Goal: Information Seeking & Learning: Compare options

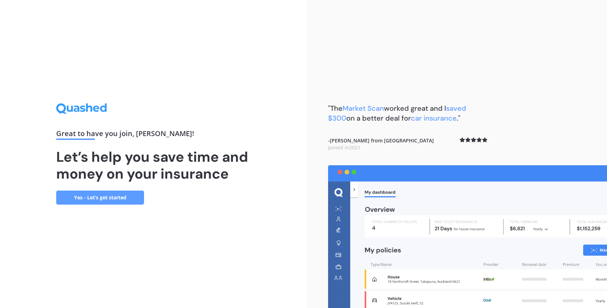
click at [135, 200] on link "Yes - Let’s get started" at bounding box center [100, 197] width 88 height 14
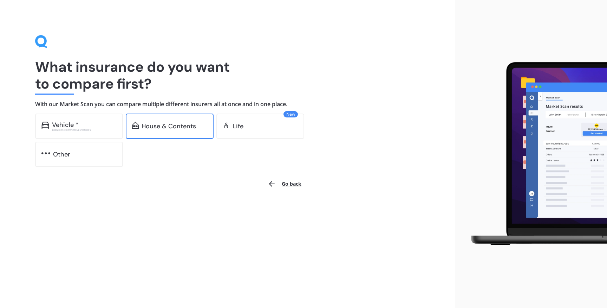
click at [156, 129] on div "House & Contents" at bounding box center [169, 126] width 54 height 7
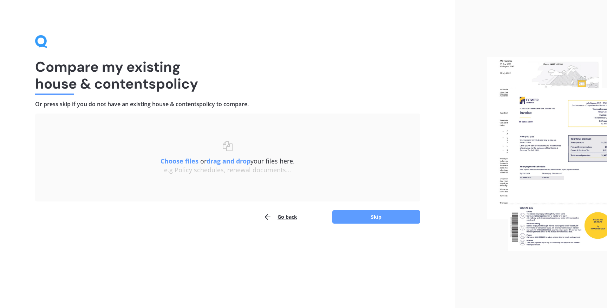
click at [290, 227] on div "Compare my existing house & contents policy Or press skip if you do not have an…" at bounding box center [227, 154] width 455 height 308
click at [279, 214] on button "Go back" at bounding box center [281, 217] width 34 height 14
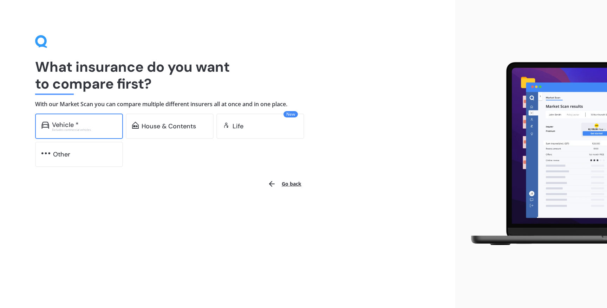
click at [113, 128] on div "Vehicle *" at bounding box center [84, 124] width 65 height 7
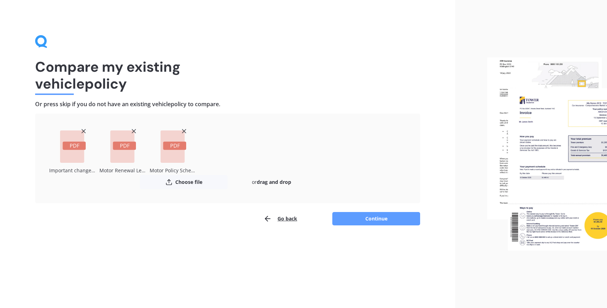
click at [151, 252] on div "Compare my existing vehicle policy Or press skip if you do not have an existing…" at bounding box center [227, 154] width 455 height 308
click at [352, 219] on button "Continue" at bounding box center [376, 218] width 88 height 13
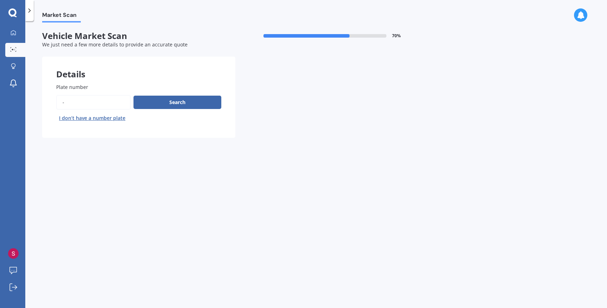
click at [90, 102] on input "Plate number" at bounding box center [93, 102] width 74 height 15
click at [69, 103] on input "Plate number" at bounding box center [93, 102] width 74 height 15
type input "HTM31"
click at [171, 111] on div "Search I don’t have a number plate" at bounding box center [138, 109] width 165 height 29
click at [170, 109] on button "Search" at bounding box center [178, 102] width 88 height 13
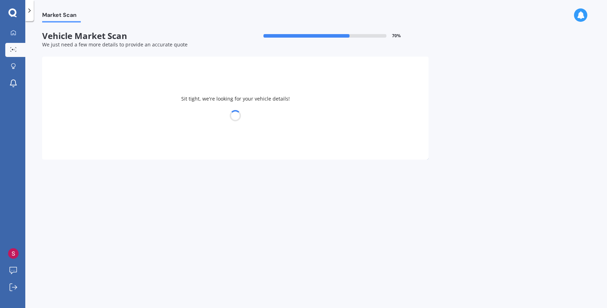
select select "MAZDA"
select select "2"
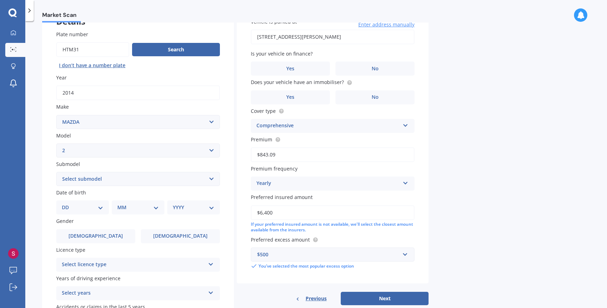
scroll to position [53, 0]
click at [86, 207] on select "DD 01 02 03 04 05 06 07 08 09 10 11 12 13 14 15 16 17 18 19 20 21 22 23 24 25 2…" at bounding box center [82, 207] width 41 height 8
select select "16"
click at [67, 204] on select "DD 01 02 03 04 05 06 07 08 09 10 11 12 13 14 15 16 17 18 19 20 21 22 23 24 25 2…" at bounding box center [82, 207] width 41 height 8
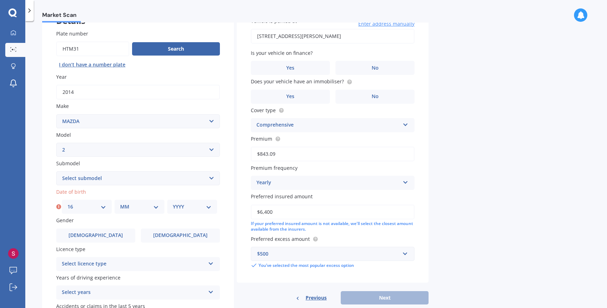
click at [135, 203] on div "MM 01 02 03 04 05 06 07 08 09 10 11 12" at bounding box center [140, 207] width 50 height 14
click at [134, 209] on select "MM 01 02 03 04 05 06 07 08 09 10 11 12" at bounding box center [139, 207] width 39 height 8
select select "09"
click at [120, 204] on select "MM 01 02 03 04 05 06 07 08 09 10 11 12" at bounding box center [139, 207] width 39 height 8
click at [182, 213] on div "YYYY 2025 2024 2023 2022 2021 2020 2019 2018 2017 2016 2015 2014 2013 2012 2011…" at bounding box center [192, 207] width 50 height 14
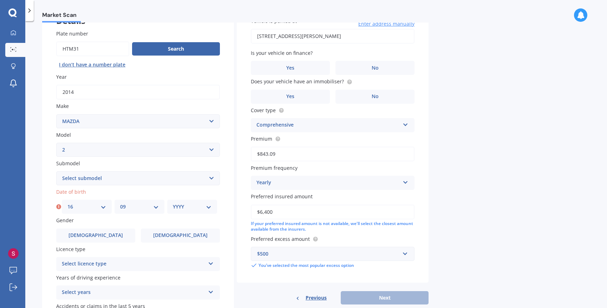
click at [182, 213] on div "YYYY 2025 2024 2023 2022 2021 2020 2019 2018 2017 2016 2015 2014 2013 2012 2011…" at bounding box center [192, 207] width 50 height 14
click at [207, 206] on select "YYYY 2025 2024 2023 2022 2021 2020 2019 2018 2017 2016 2015 2014 2013 2012 2011…" at bounding box center [192, 207] width 39 height 8
select select "1999"
click at [173, 204] on select "YYYY 2025 2024 2023 2022 2021 2020 2019 2018 2017 2016 2015 2014 2013 2012 2011…" at bounding box center [192, 207] width 39 height 8
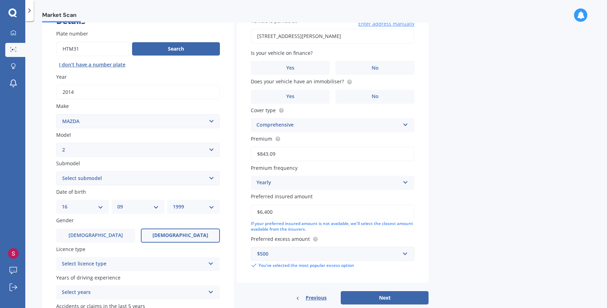
click at [177, 235] on span "[DEMOGRAPHIC_DATA]" at bounding box center [180, 235] width 56 height 6
click at [0, 0] on input "[DEMOGRAPHIC_DATA]" at bounding box center [0, 0] width 0 height 0
click at [163, 261] on div "Select licence type" at bounding box center [133, 264] width 143 height 8
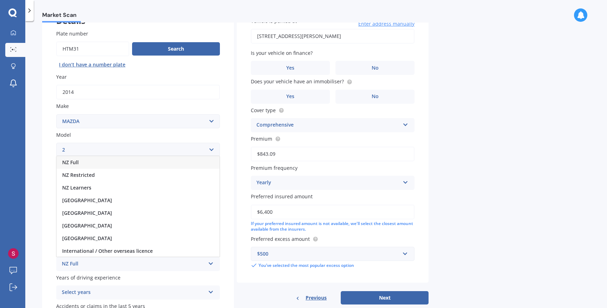
click at [152, 167] on div "NZ Full" at bounding box center [138, 162] width 163 height 13
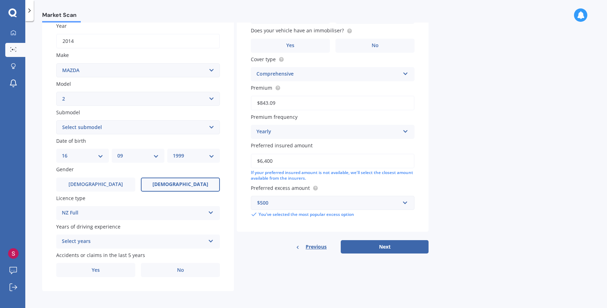
scroll to position [108, 0]
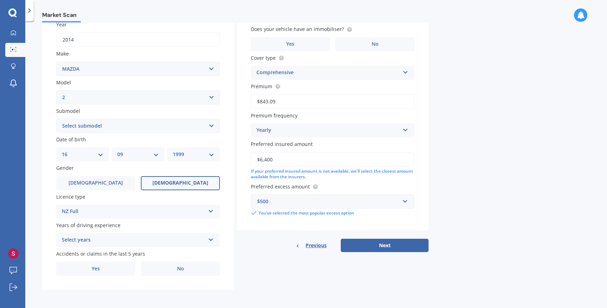
click at [96, 239] on div "Select years" at bounding box center [133, 240] width 143 height 8
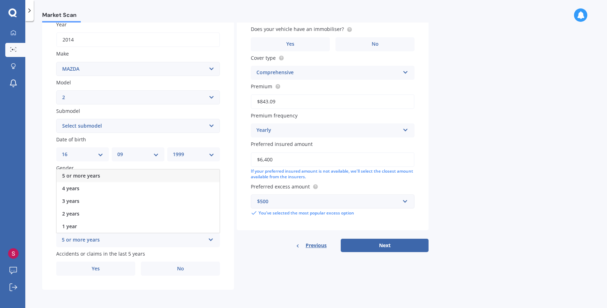
click at [73, 176] on span "5 or more years" at bounding box center [81, 175] width 38 height 7
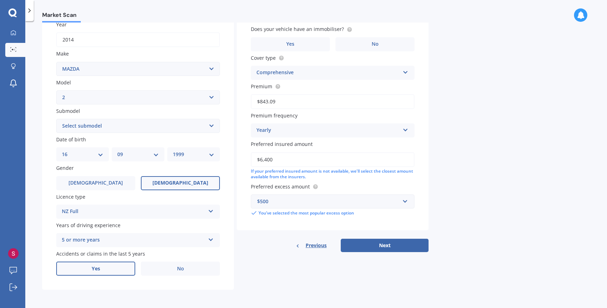
click at [89, 272] on label "Yes" at bounding box center [95, 268] width 79 height 14
click at [0, 0] on input "Yes" at bounding box center [0, 0] width 0 height 0
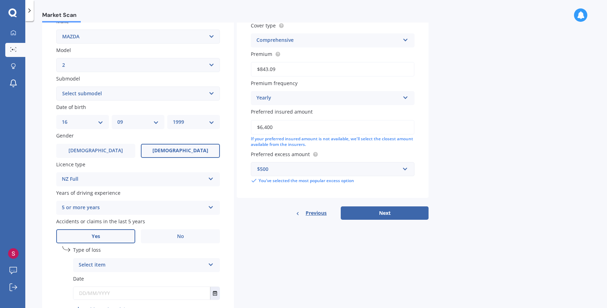
scroll to position [144, 0]
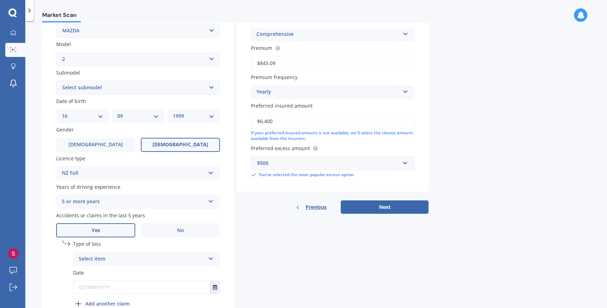
click at [87, 257] on div "Select item" at bounding box center [142, 259] width 126 height 8
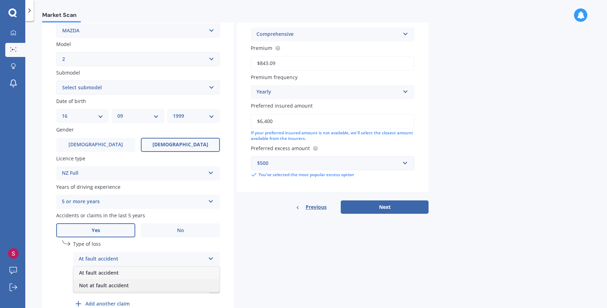
click at [96, 288] on span "Not at fault accident" at bounding box center [104, 285] width 50 height 7
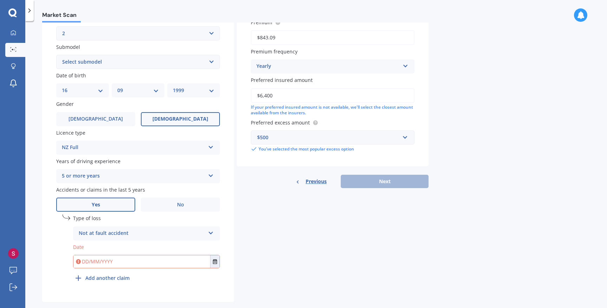
scroll to position [184, 0]
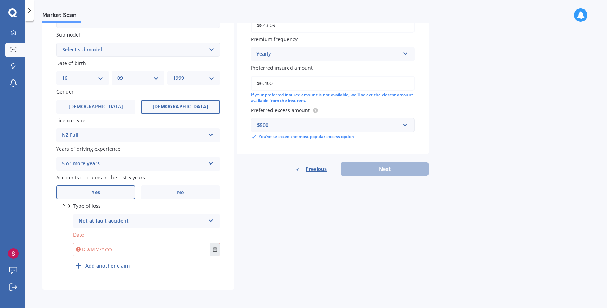
click at [215, 253] on button "Select date" at bounding box center [214, 249] width 9 height 13
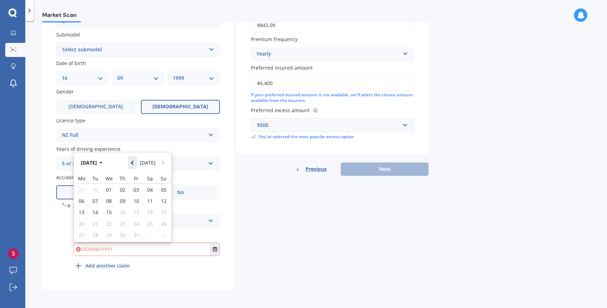
click at [132, 162] on button "Navigate back" at bounding box center [132, 162] width 9 height 13
click at [97, 164] on button "[DATE]" at bounding box center [93, 162] width 30 height 13
click at [97, 164] on icon "button" at bounding box center [96, 162] width 3 height 5
click at [108, 184] on span "2020" at bounding box center [110, 185] width 11 height 7
click at [108, 235] on div "Oct" at bounding box center [111, 230] width 24 height 22
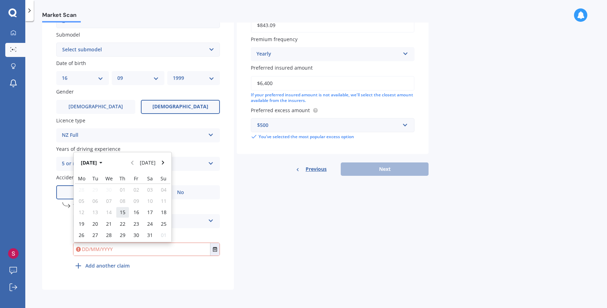
click at [125, 213] on span "15" at bounding box center [123, 212] width 6 height 7
type input "[DATE]"
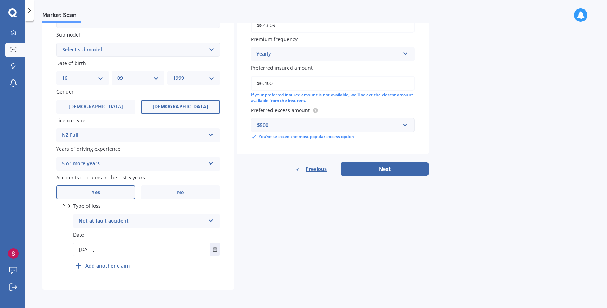
click at [279, 284] on div "Details Plate number Search I don’t have a number plate Year [DATE] Make Select…" at bounding box center [235, 82] width 386 height 415
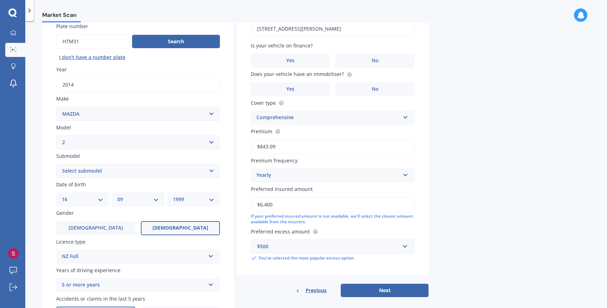
scroll to position [0, 0]
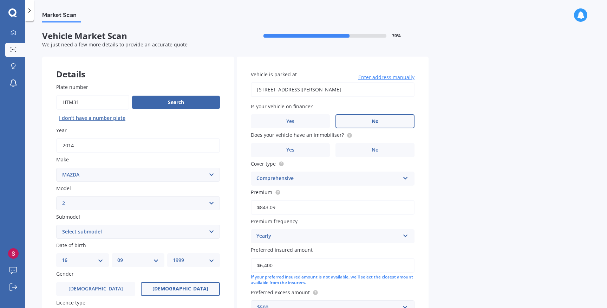
click at [382, 118] on label "No" at bounding box center [375, 121] width 79 height 14
click at [0, 0] on input "No" at bounding box center [0, 0] width 0 height 0
click at [374, 148] on span "No" at bounding box center [375, 150] width 7 height 6
click at [0, 0] on input "No" at bounding box center [0, 0] width 0 height 0
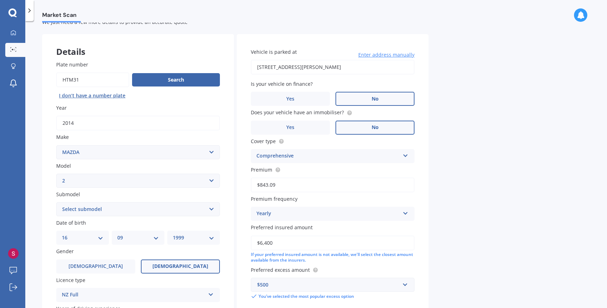
scroll to position [23, 0]
click at [392, 152] on div "Comprehensive" at bounding box center [327, 155] width 143 height 8
click at [392, 153] on div "Comprehensive" at bounding box center [327, 155] width 143 height 8
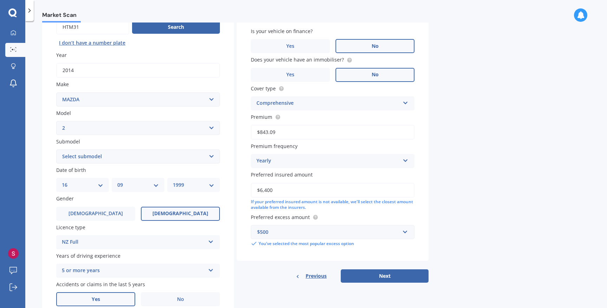
scroll to position [78, 0]
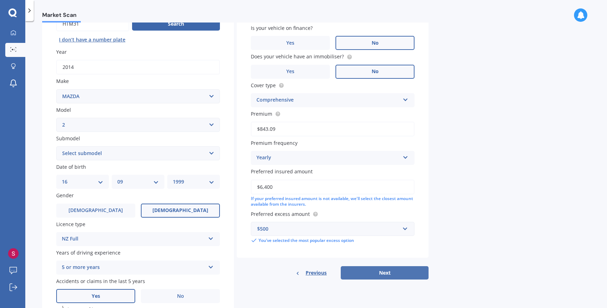
click at [366, 275] on button "Next" at bounding box center [385, 272] width 88 height 13
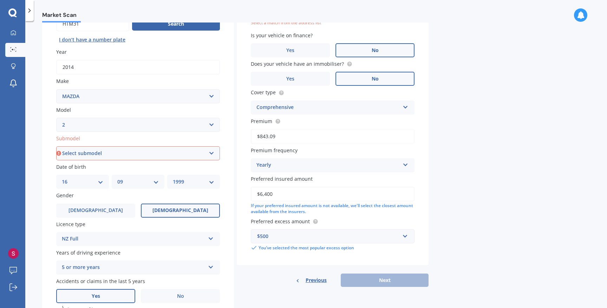
click at [319, 235] on div "$500" at bounding box center [328, 236] width 143 height 8
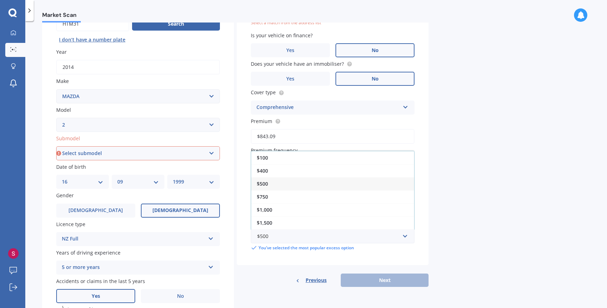
click at [485, 234] on div "Market Scan Vehicle Market Scan 70 % We just need a few more details to provide…" at bounding box center [316, 165] width 582 height 287
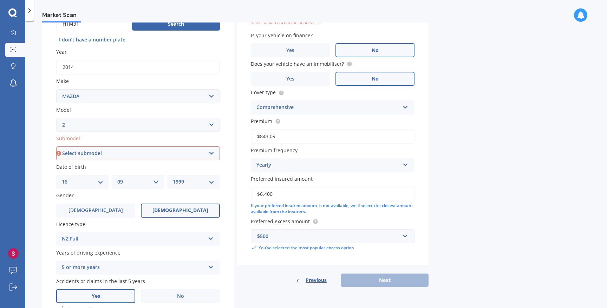
click at [390, 277] on div "Previous Next" at bounding box center [333, 279] width 192 height 13
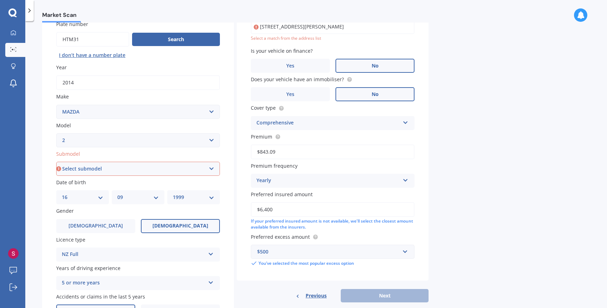
scroll to position [54, 0]
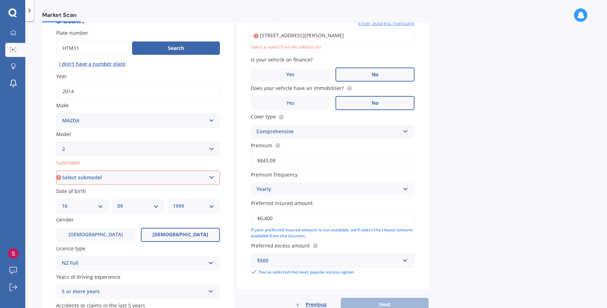
click at [169, 183] on select "Select submodel (All) GLX GSX Limited" at bounding box center [138, 177] width 164 height 14
select select "(ALL)"
click at [56, 171] on select "Select submodel (All) GLX GSX Limited" at bounding box center [138, 177] width 164 height 14
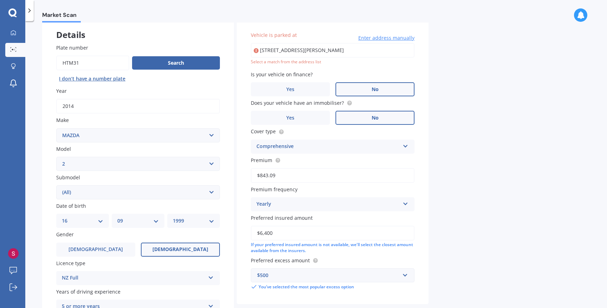
scroll to position [39, 0]
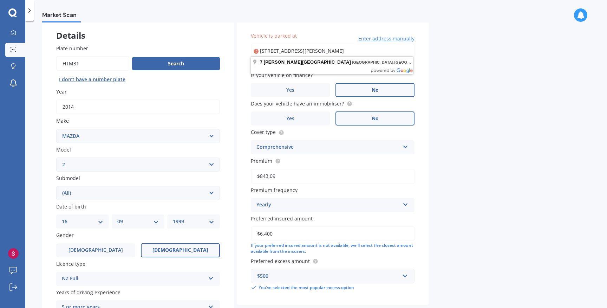
type input "[STREET_ADDRESS][PERSON_NAME]"
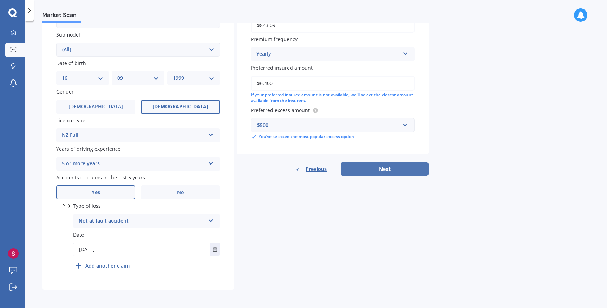
click at [366, 171] on button "Next" at bounding box center [385, 168] width 88 height 13
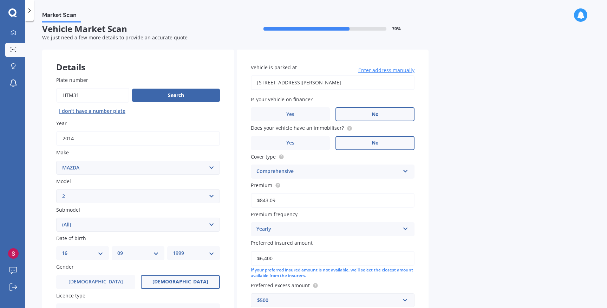
select select "16"
select select "09"
select select "1999"
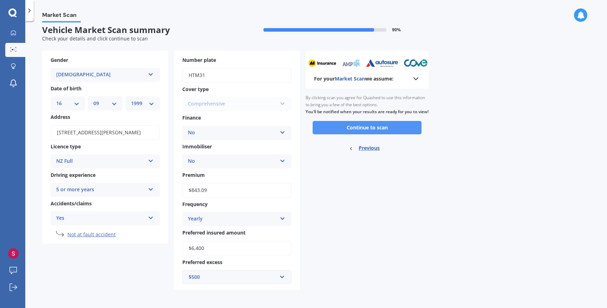
click at [370, 131] on button "Continue to scan" at bounding box center [367, 127] width 109 height 13
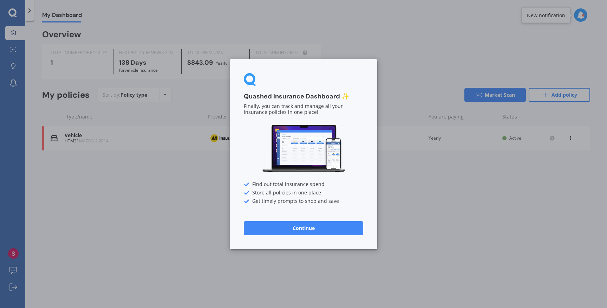
click at [317, 229] on button "Continue" at bounding box center [303, 228] width 119 height 14
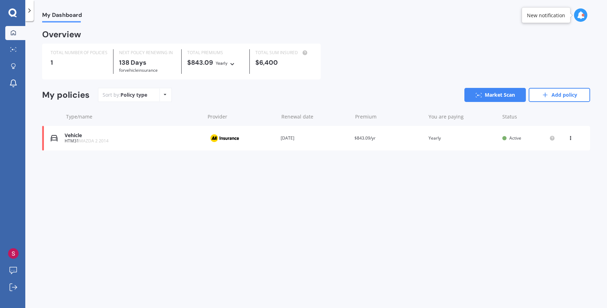
click at [317, 229] on div "My Dashboard Overview TOTAL NUMBER OF POLICIES 1 NEXT POLICY RENEWING IN 138 Da…" at bounding box center [316, 165] width 582 height 287
click at [469, 135] on div "You are paying Yearly" at bounding box center [463, 138] width 68 height 7
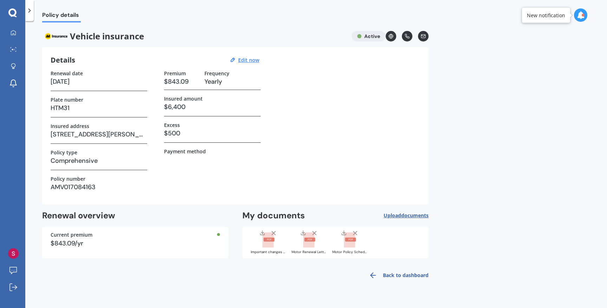
click at [563, 13] on div "New notification" at bounding box center [546, 15] width 38 height 7
click at [584, 13] on icon at bounding box center [581, 15] width 8 height 8
click at [514, 63] on div "Today Market Scan Ready HTM31 10:28 AM 10:28 AM" at bounding box center [531, 45] width 112 height 41
click at [514, 50] on div "Market Scan Ready" at bounding box center [520, 47] width 49 height 8
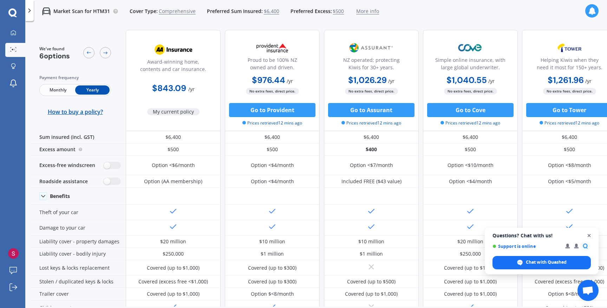
click at [588, 234] on span "Close chat" at bounding box center [589, 235] width 9 height 9
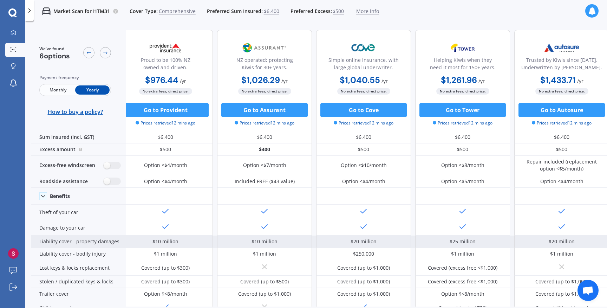
scroll to position [0, 112]
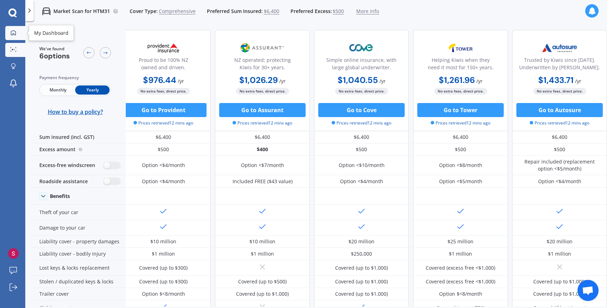
click at [18, 31] on div at bounding box center [13, 33] width 11 height 6
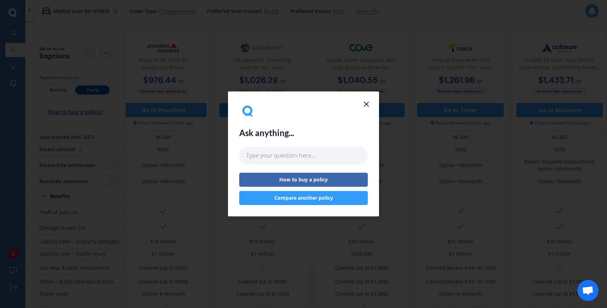
click at [363, 102] on icon at bounding box center [366, 104] width 8 height 8
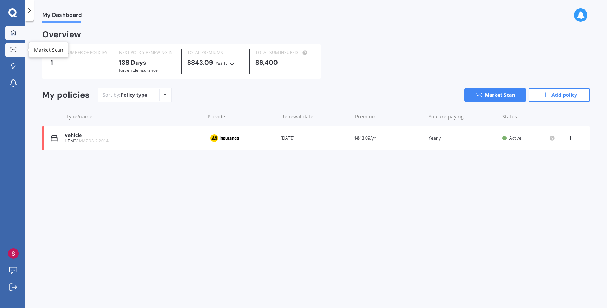
click at [11, 53] on link "Market Scan" at bounding box center [15, 50] width 20 height 14
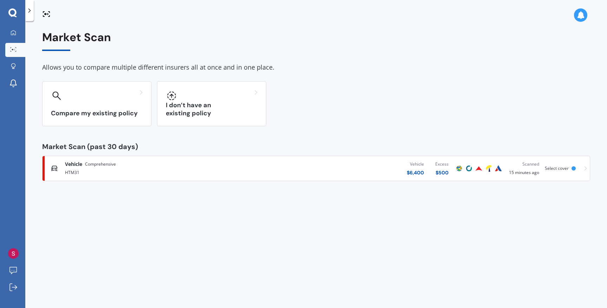
click at [82, 213] on div "Market Scan Allows you to compare multiple different insurers all at once and i…" at bounding box center [316, 165] width 582 height 287
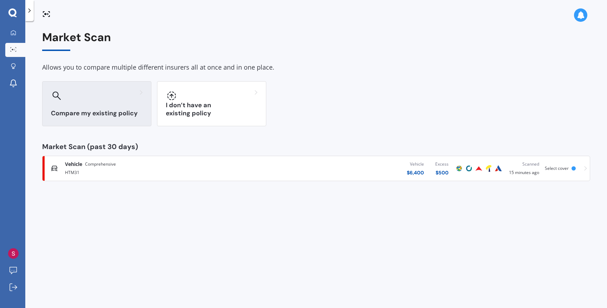
click at [81, 119] on div "Compare my existing policy" at bounding box center [96, 103] width 109 height 45
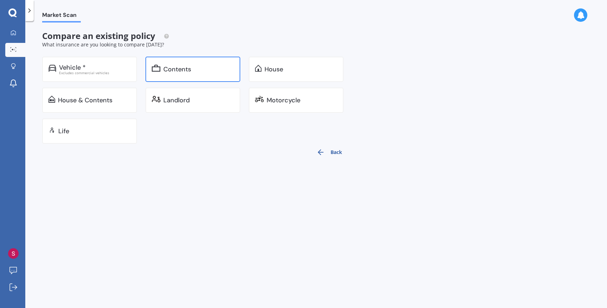
click at [158, 73] on div at bounding box center [156, 69] width 9 height 9
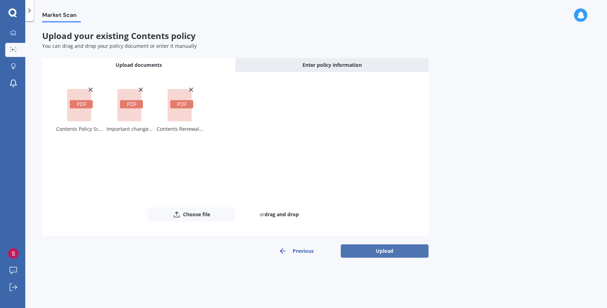
click at [368, 255] on button "Upload" at bounding box center [385, 250] width 88 height 13
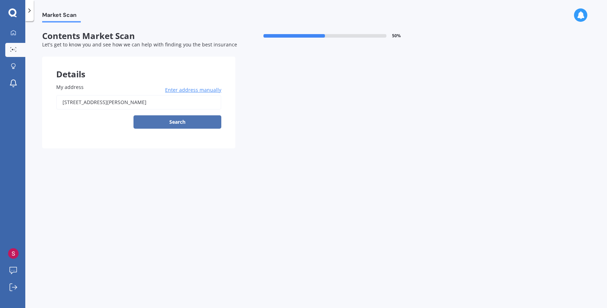
click at [160, 126] on button "Search" at bounding box center [178, 121] width 88 height 13
click at [132, 101] on input "7 Stokes Rd, Mount Eden, Auckland" at bounding box center [138, 102] width 165 height 15
type input "[STREET_ADDRESS][PERSON_NAME]"
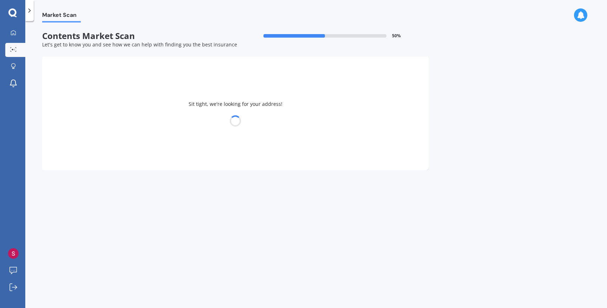
select select "16"
select select "09"
select select "1999"
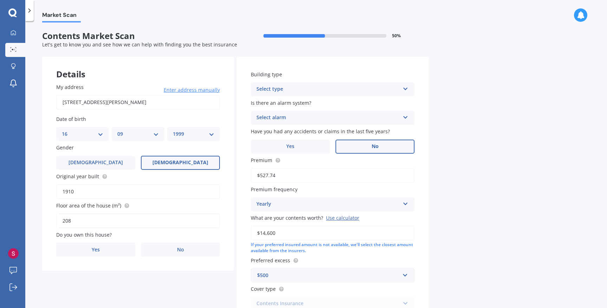
click at [390, 149] on label "No" at bounding box center [375, 146] width 79 height 14
click at [0, 0] on input "No" at bounding box center [0, 0] width 0 height 0
click at [268, 87] on div "Select type" at bounding box center [327, 89] width 143 height 8
click at [268, 104] on span "Freestanding" at bounding box center [272, 102] width 31 height 7
click at [268, 113] on div "Select alarm Yes, monitored Yes, not monitored No" at bounding box center [333, 118] width 164 height 14
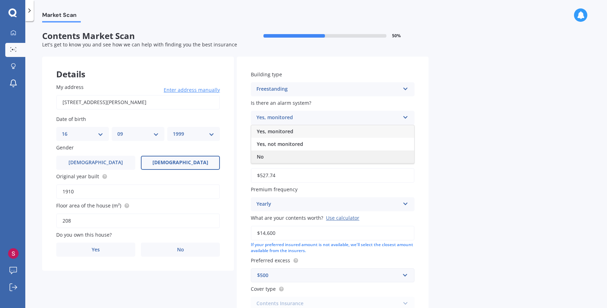
click at [265, 159] on div "No" at bounding box center [332, 156] width 163 height 13
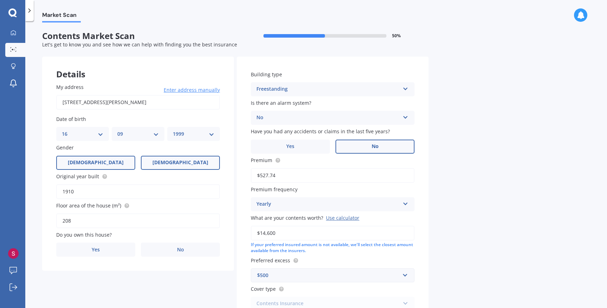
scroll to position [2, 0]
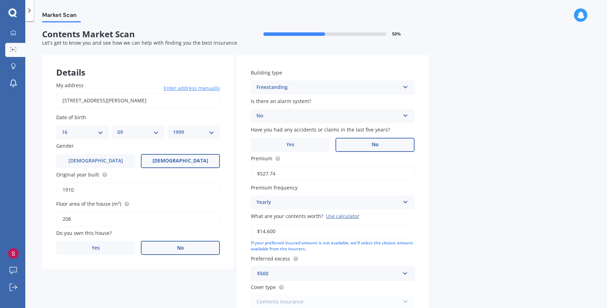
click at [165, 251] on label "No" at bounding box center [180, 248] width 79 height 14
click at [0, 0] on input "No" at bounding box center [0, 0] width 0 height 0
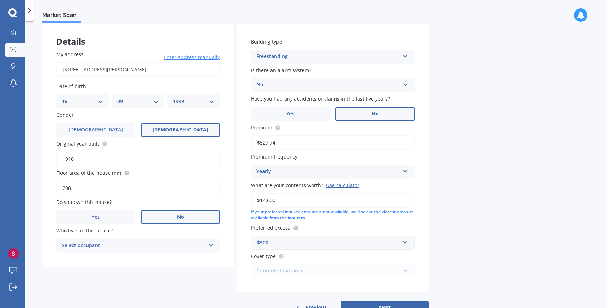
click at [141, 248] on div "Select occupant" at bounding box center [133, 245] width 143 height 8
click at [126, 259] on div "Tenant" at bounding box center [138, 259] width 163 height 13
click at [132, 284] on div "Details My address 7 Stokes Road, Mount Eden, Auckland 1024 Enter address manua…" at bounding box center [235, 169] width 386 height 290
click at [338, 187] on div "Use calculator" at bounding box center [342, 185] width 33 height 7
click at [338, 193] on input "$14,600" at bounding box center [333, 200] width 164 height 15
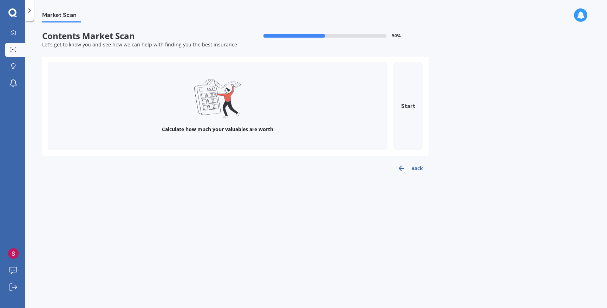
scroll to position [0, 0]
click at [227, 120] on div "Calculate how much your valuables are worth" at bounding box center [218, 106] width 340 height 88
click at [405, 102] on button "Start" at bounding box center [408, 106] width 30 height 88
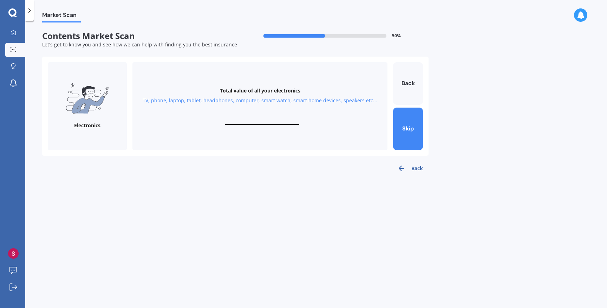
click at [236, 123] on input "text" at bounding box center [262, 121] width 74 height 7
click at [272, 122] on input "text" at bounding box center [262, 121] width 74 height 7
click at [417, 170] on button "Back" at bounding box center [410, 168] width 37 height 14
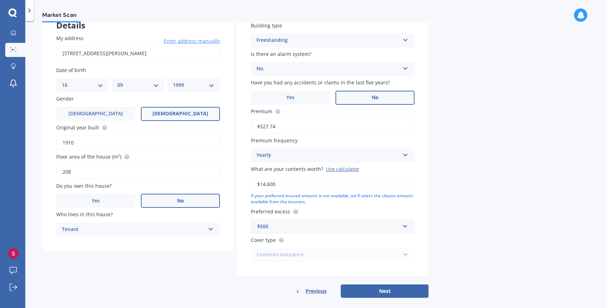
scroll to position [50, 0]
click at [267, 257] on div "Contents Insurance Contents Insurance Limited Contents" at bounding box center [333, 254] width 164 height 14
click at [291, 233] on div "Building type Freestanding Freestanding Multi-unit (in a block of 6 or less) Mu…" at bounding box center [333, 141] width 192 height 268
click at [287, 228] on div "$500" at bounding box center [328, 225] width 143 height 8
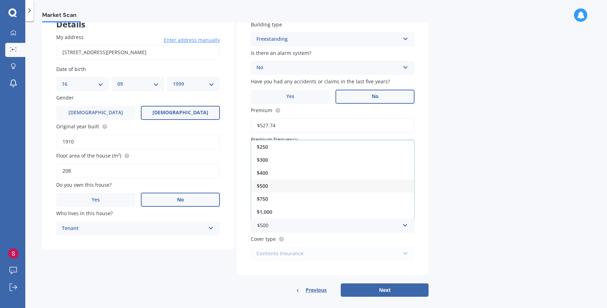
click at [537, 221] on div "Market Scan Contents Market Scan 50 % Let's get to know you and see how we can …" at bounding box center [316, 165] width 582 height 287
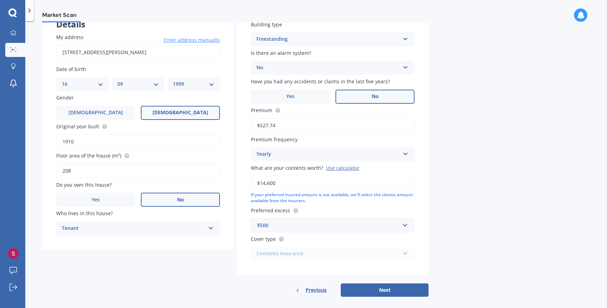
scroll to position [58, 0]
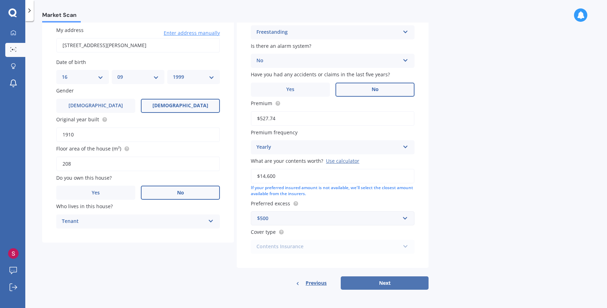
click at [408, 278] on button "Next" at bounding box center [385, 282] width 88 height 13
select select "16"
select select "09"
select select "1999"
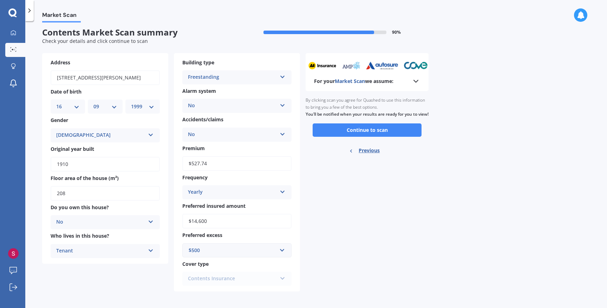
scroll to position [0, 0]
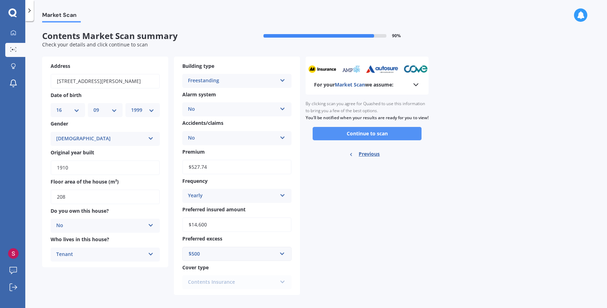
click at [383, 138] on button "Continue to scan" at bounding box center [367, 133] width 109 height 13
